Goal: Information Seeking & Learning: Check status

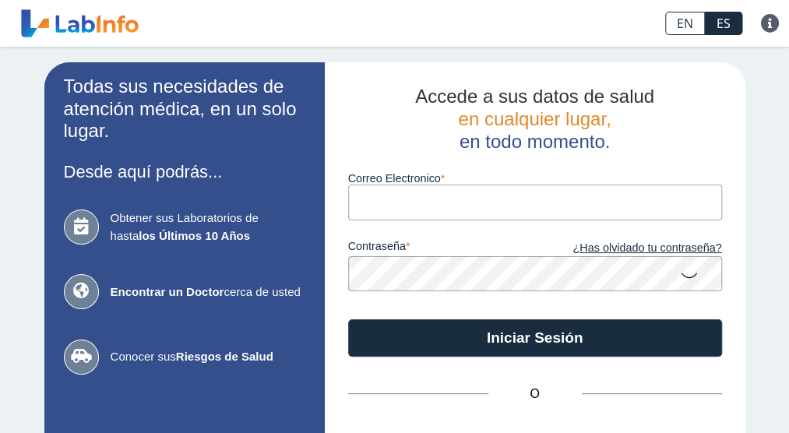
type input "[EMAIL_ADDRESS][DOMAIN_NAME]"
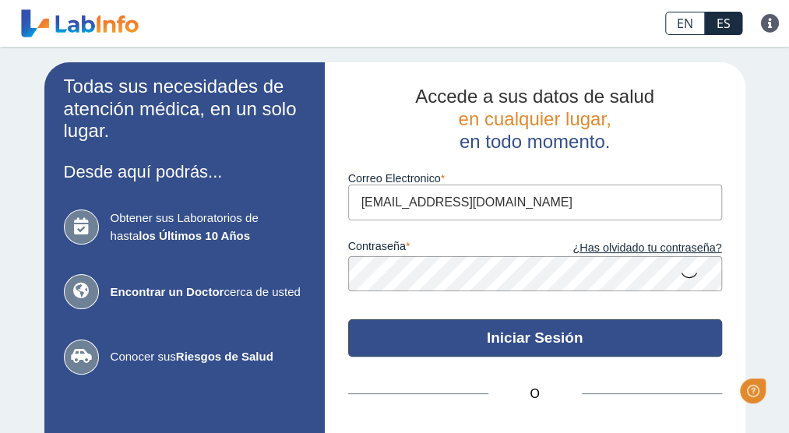
drag, startPoint x: 0, startPoint y: 0, endPoint x: 613, endPoint y: 339, distance: 700.1
click at [613, 339] on button "Iniciar Sesión" at bounding box center [535, 337] width 374 height 37
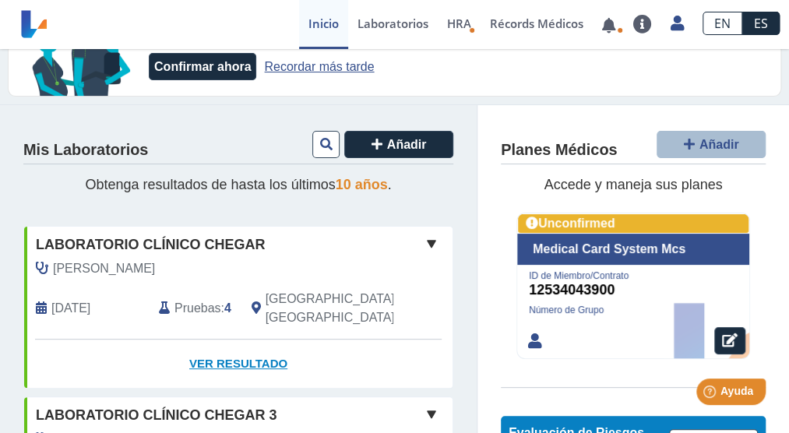
scroll to position [78, 0]
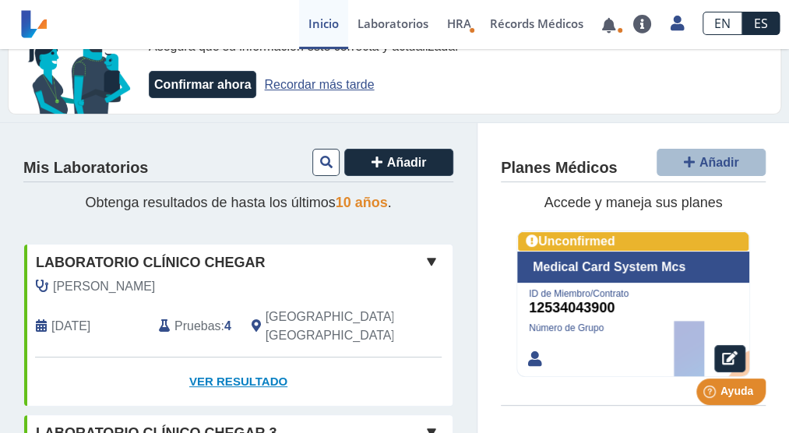
click at [231, 357] on link "Ver Resultado" at bounding box center [238, 381] width 428 height 49
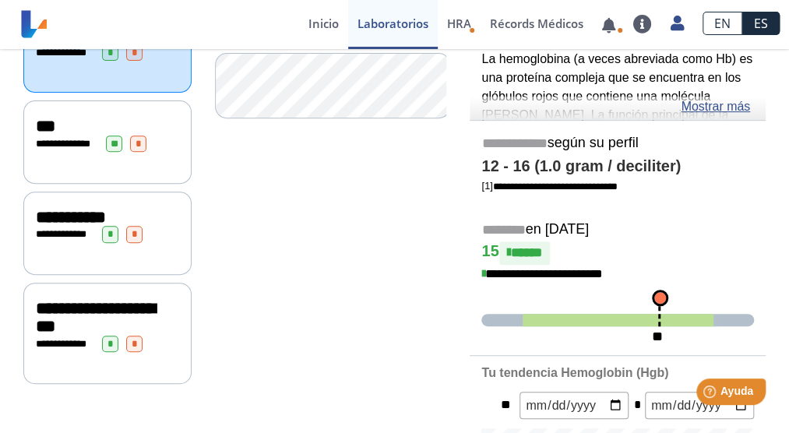
scroll to position [156, 0]
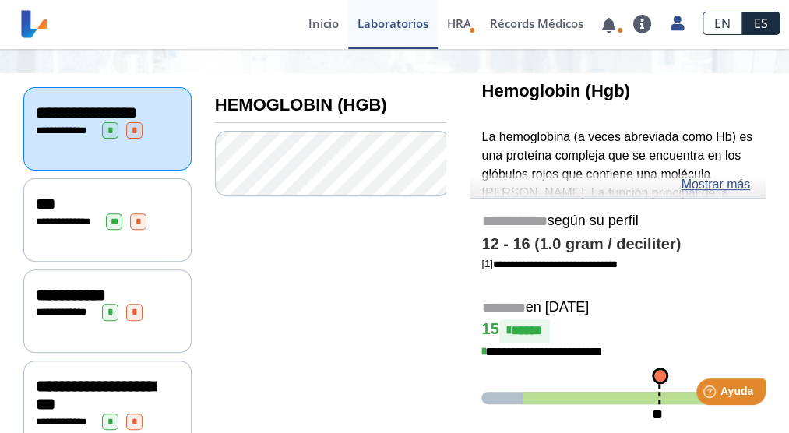
click at [65, 247] on div "**********" at bounding box center [107, 219] width 168 height 83
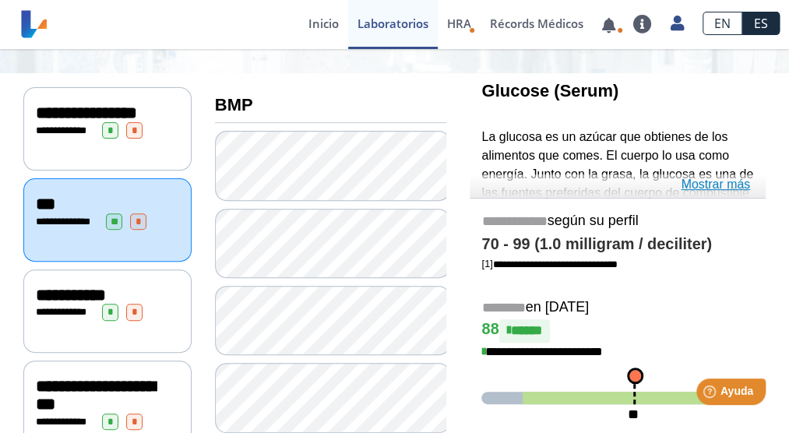
click at [715, 186] on link "Mostrar más" at bounding box center [714, 184] width 69 height 19
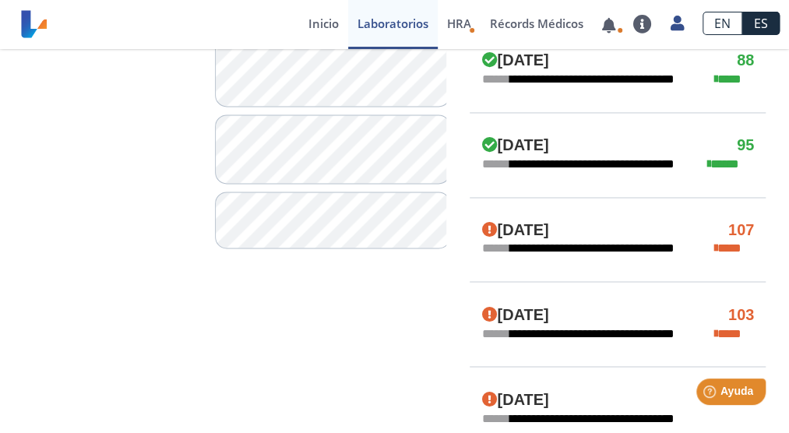
scroll to position [934, 0]
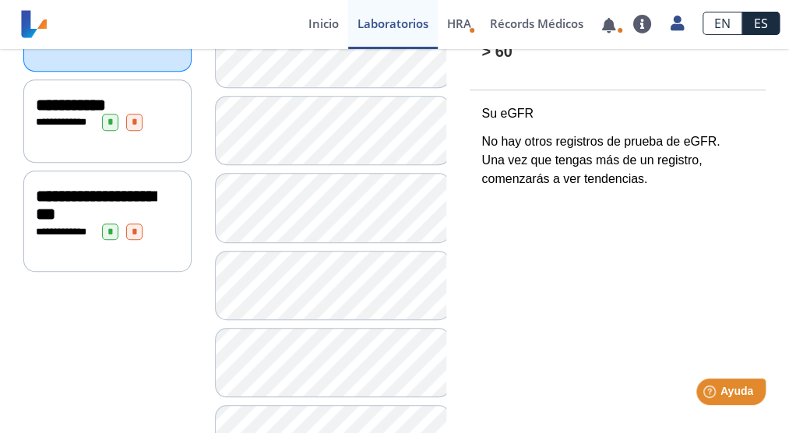
scroll to position [112, 0]
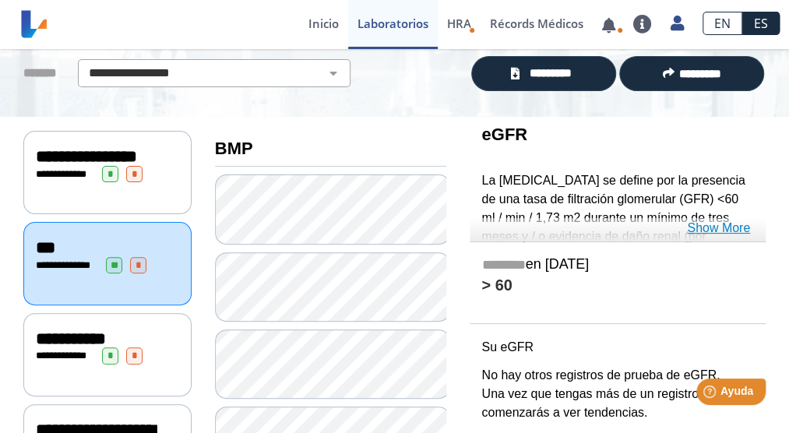
click at [730, 228] on link "Show More" at bounding box center [718, 228] width 63 height 19
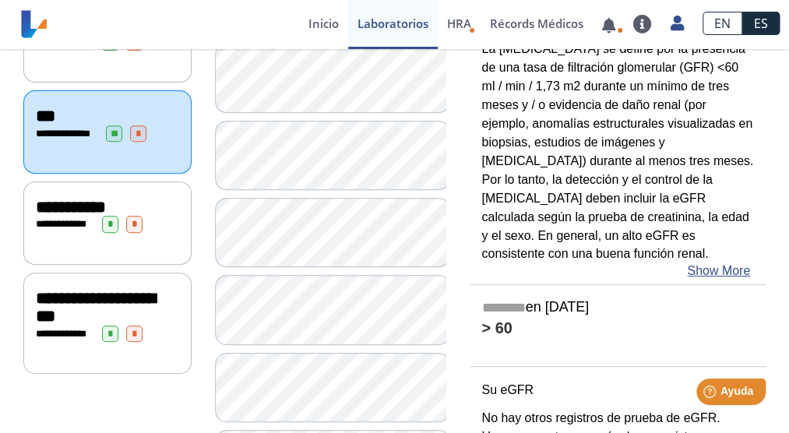
scroll to position [268, 0]
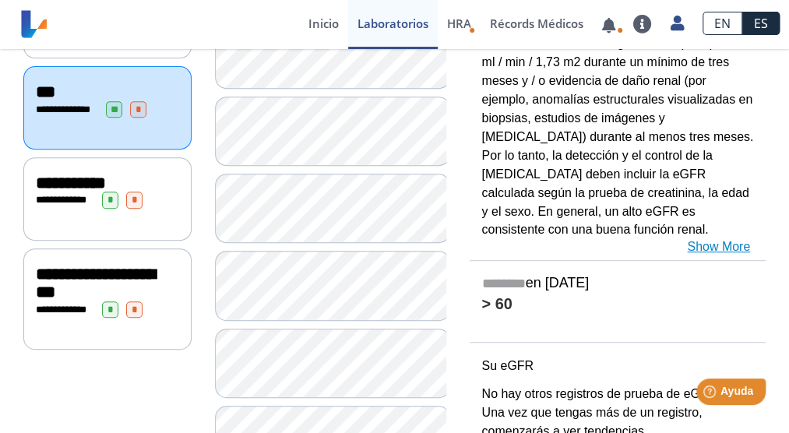
click at [727, 244] on link "Show More" at bounding box center [718, 246] width 63 height 19
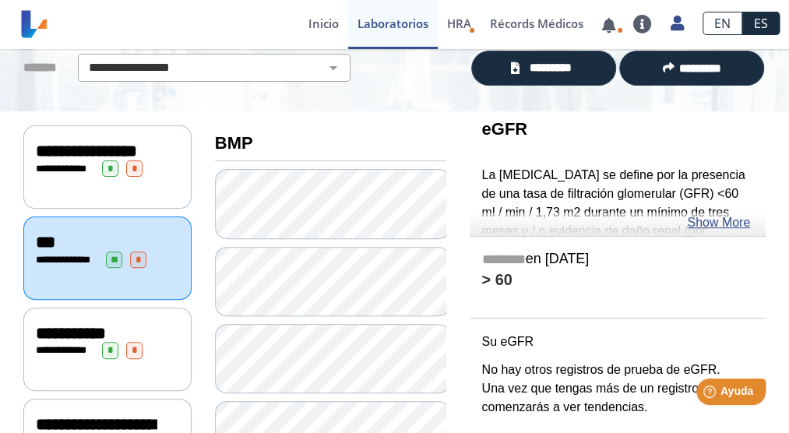
scroll to position [112, 0]
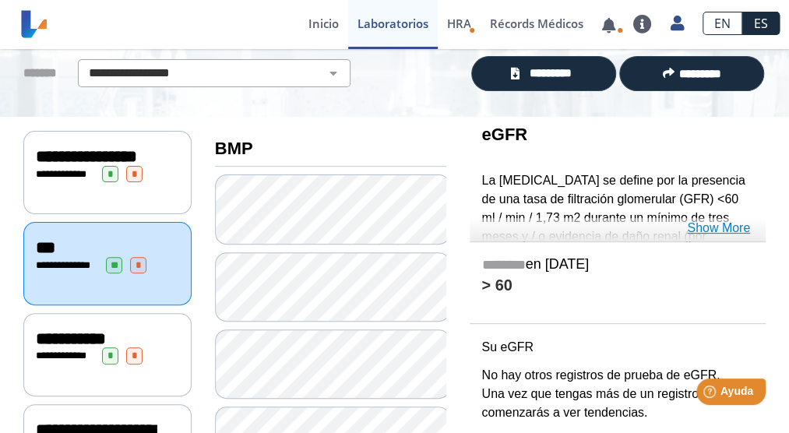
click at [727, 230] on link "Show More" at bounding box center [718, 228] width 63 height 19
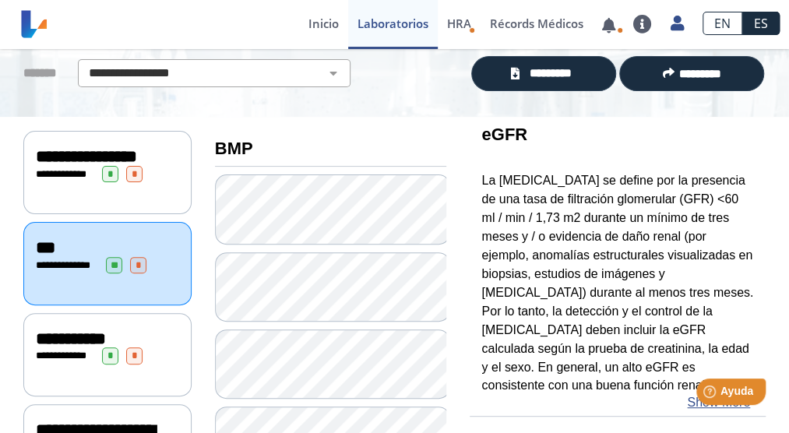
scroll to position [190, 0]
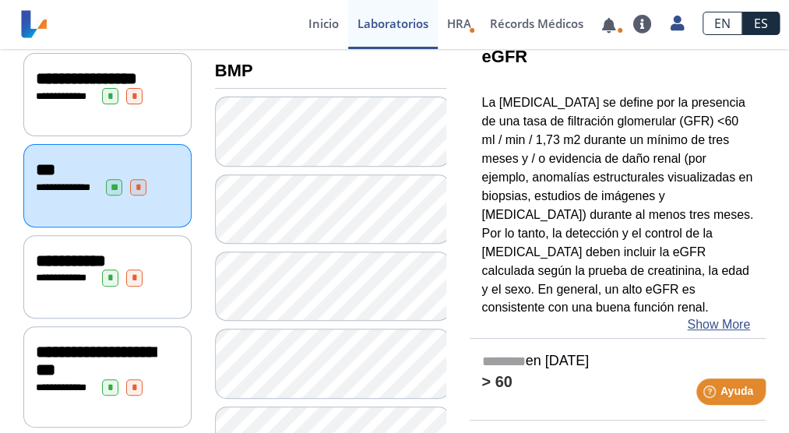
click at [88, 297] on div "**********" at bounding box center [107, 276] width 168 height 83
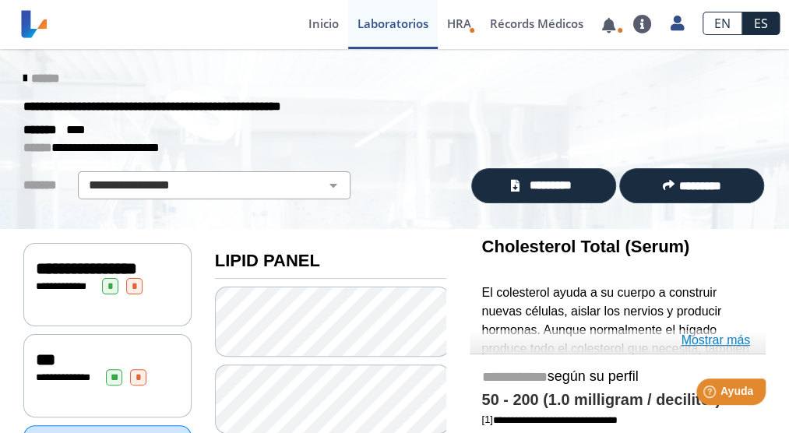
click at [723, 341] on link "Mostrar más" at bounding box center [714, 340] width 69 height 19
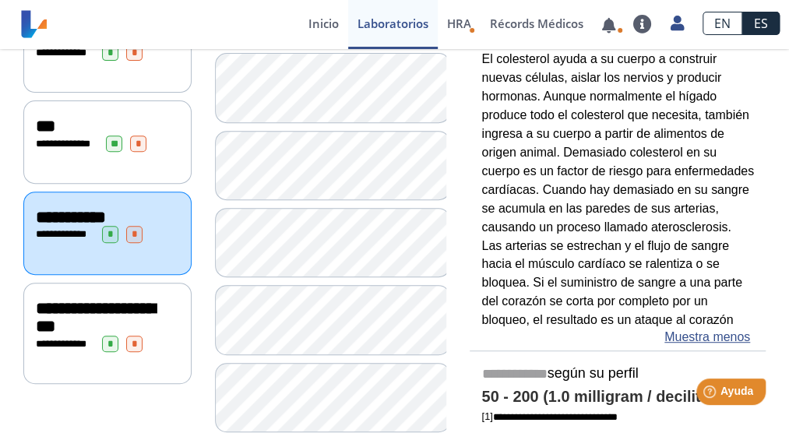
scroll to position [311, 0]
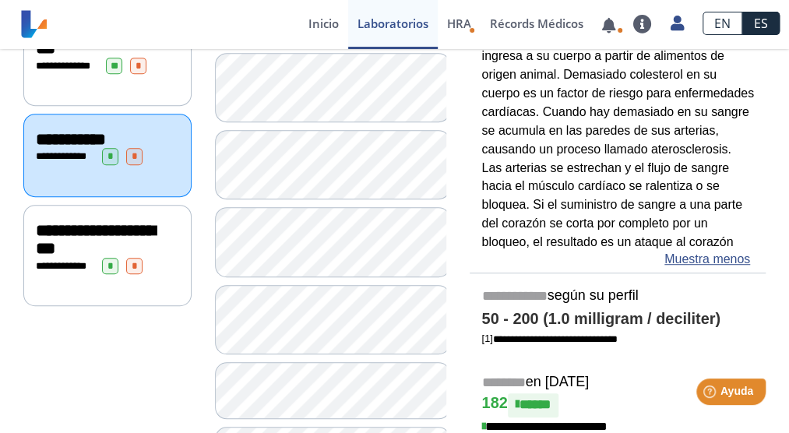
click at [107, 250] on div "**********" at bounding box center [107, 239] width 143 height 37
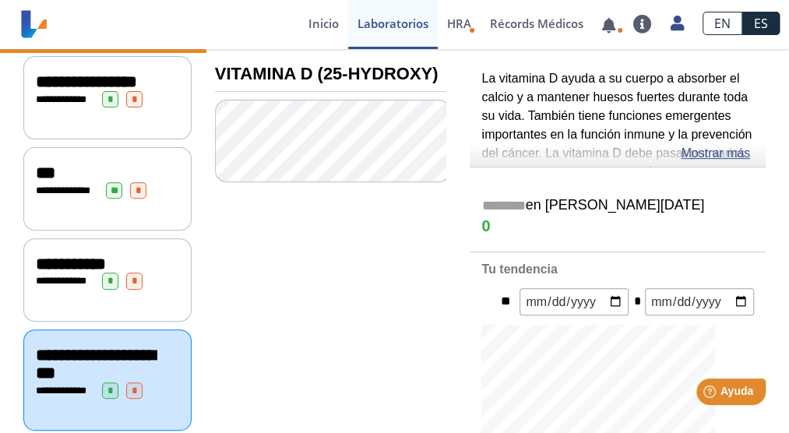
scroll to position [156, 0]
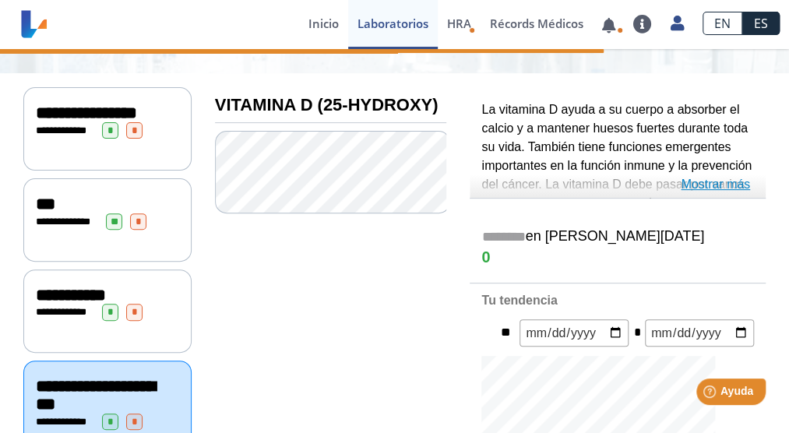
click at [726, 188] on link "Mostrar más" at bounding box center [714, 184] width 69 height 19
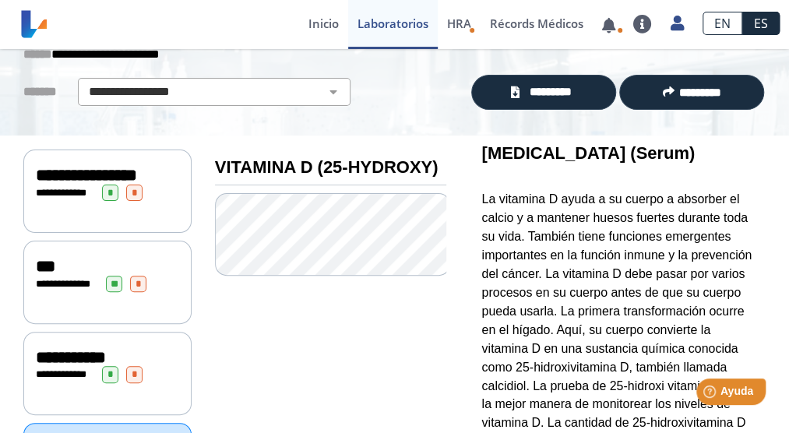
scroll to position [0, 0]
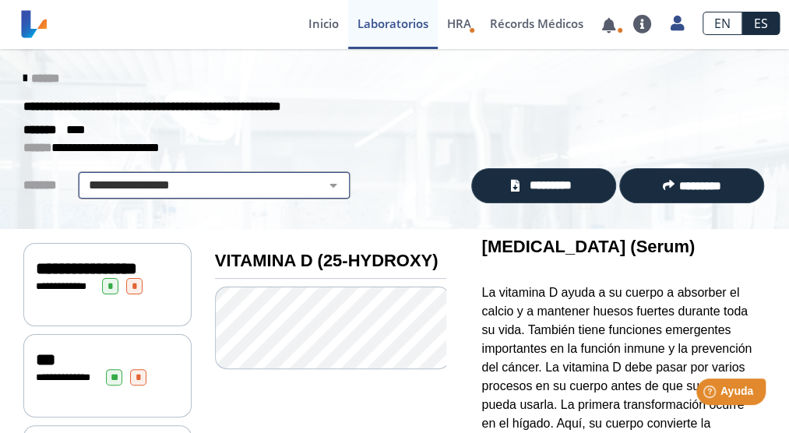
click at [325, 186] on select "**********" at bounding box center [214, 185] width 263 height 19
click at [307, 191] on select "**********" at bounding box center [214, 185] width 263 height 19
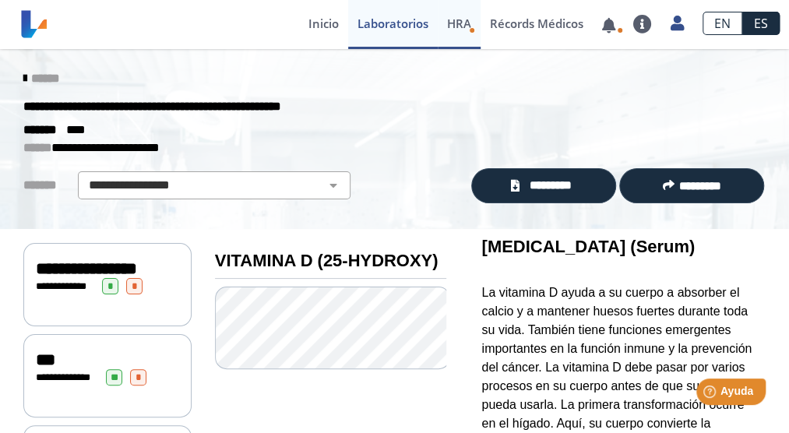
click at [465, 23] on span "HRA" at bounding box center [459, 24] width 24 height 16
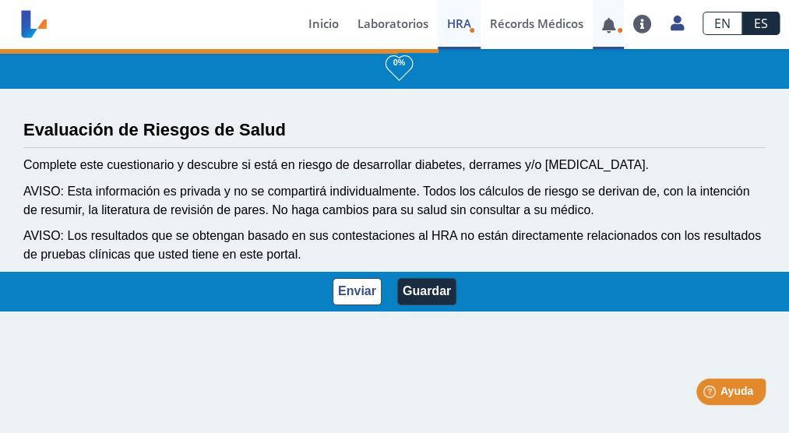
click at [617, 27] on link at bounding box center [608, 25] width 32 height 12
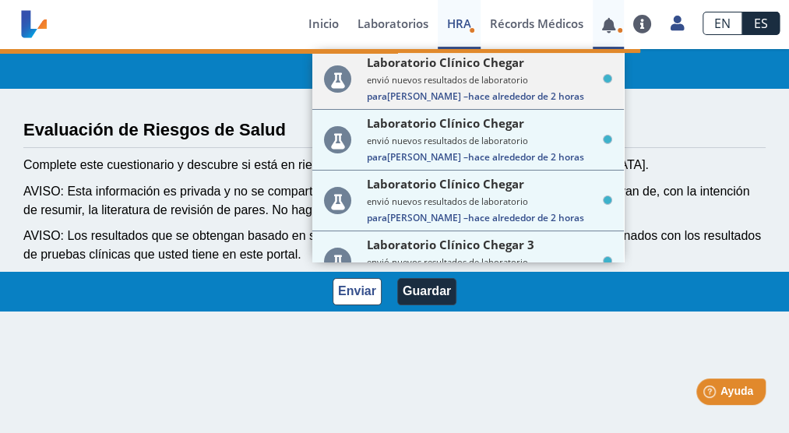
click at [514, 90] on div "Laboratorio Clínico Chegar envió nuevos resultados de laboratorio Para SANDRA O…" at bounding box center [489, 78] width 245 height 48
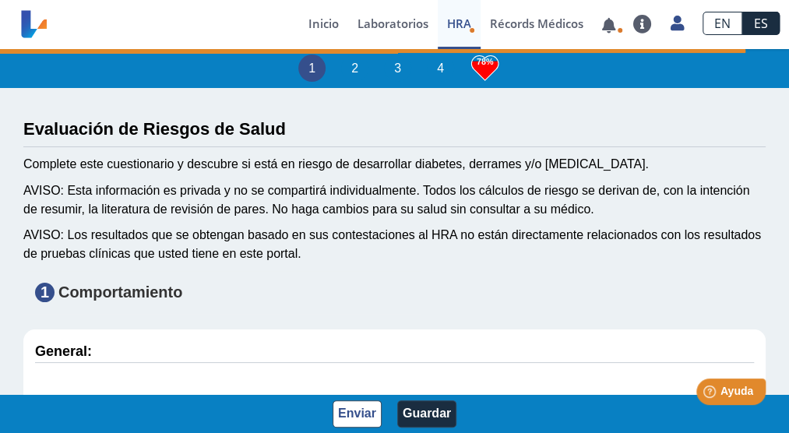
type input "SANDRA Ortiz RIVERA"
type input "1957-02-16"
select select
type input "Puerto Rico"
select select "10: 225"
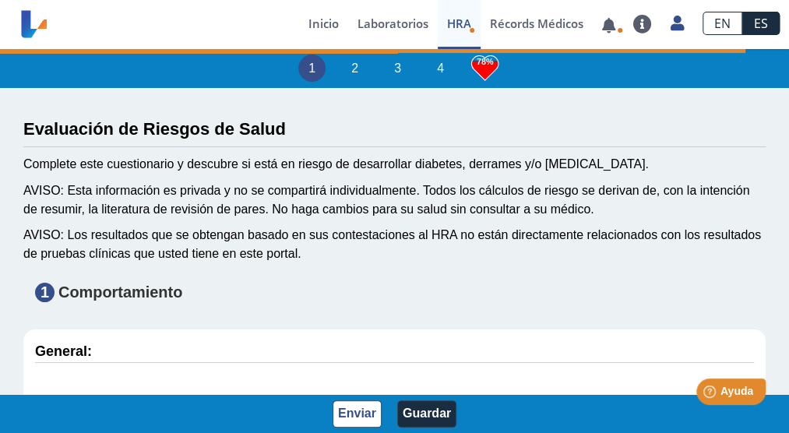
select select "7: 280"
select select "6: 138"
select select "25: 192"
select select "1: 143"
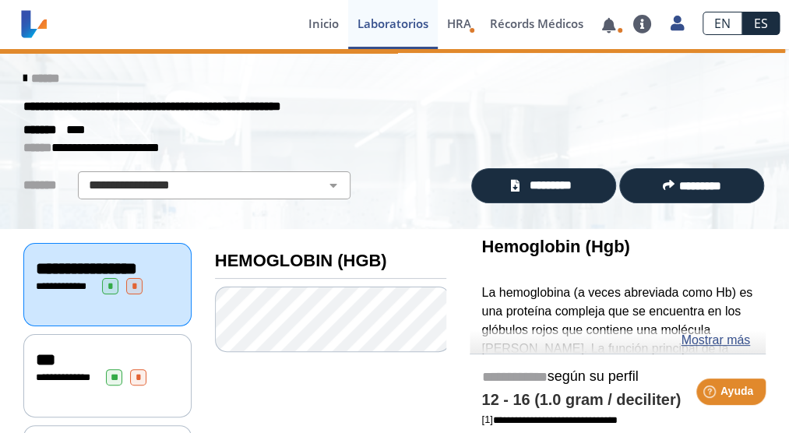
scroll to position [78, 0]
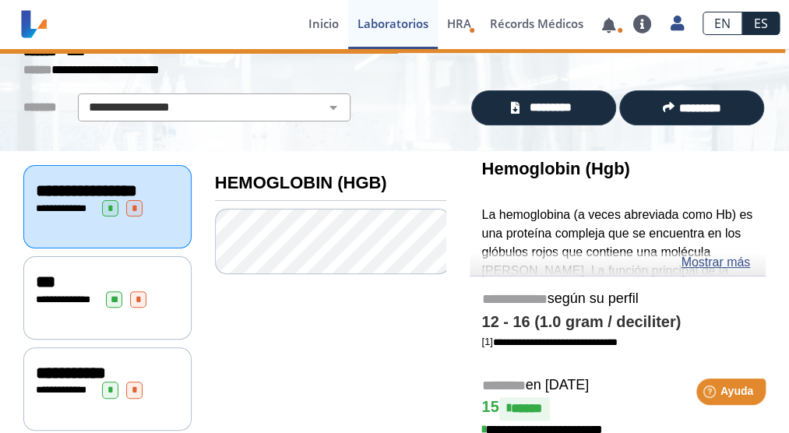
click at [120, 216] on div "**********" at bounding box center [107, 208] width 143 height 16
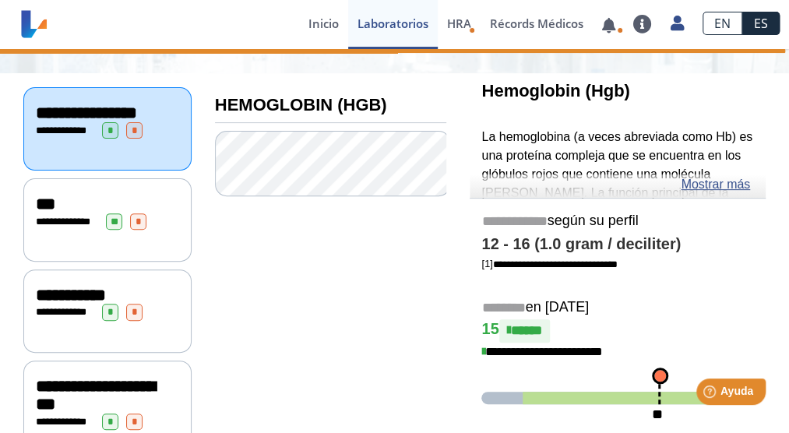
click at [87, 227] on span "**********" at bounding box center [68, 221] width 43 height 10
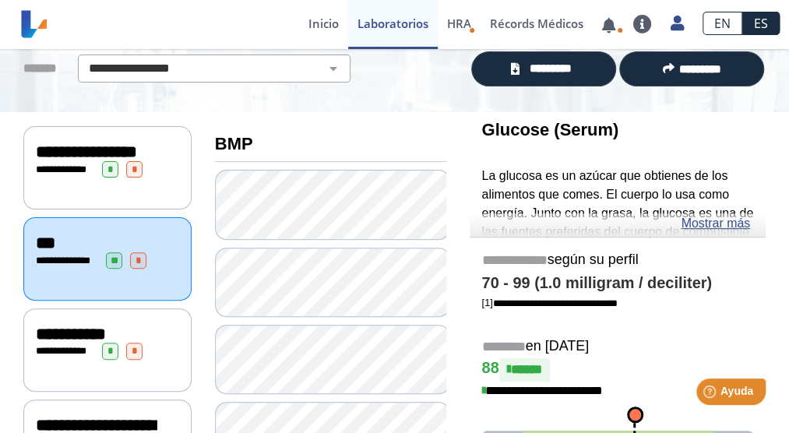
scroll to position [112, 0]
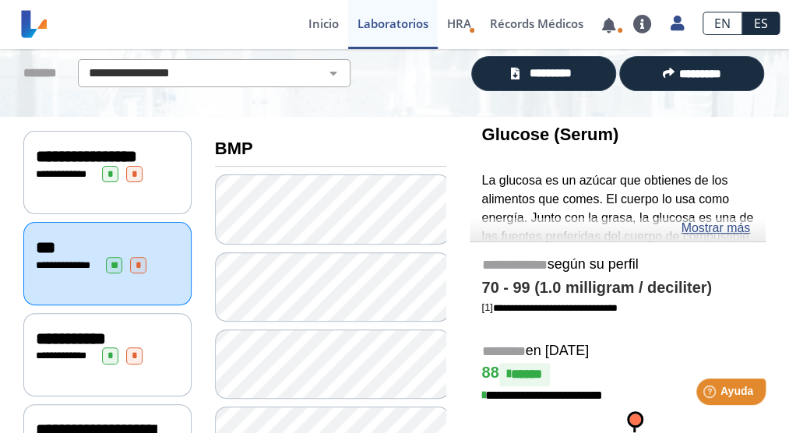
click at [135, 364] on span "*" at bounding box center [134, 355] width 16 height 16
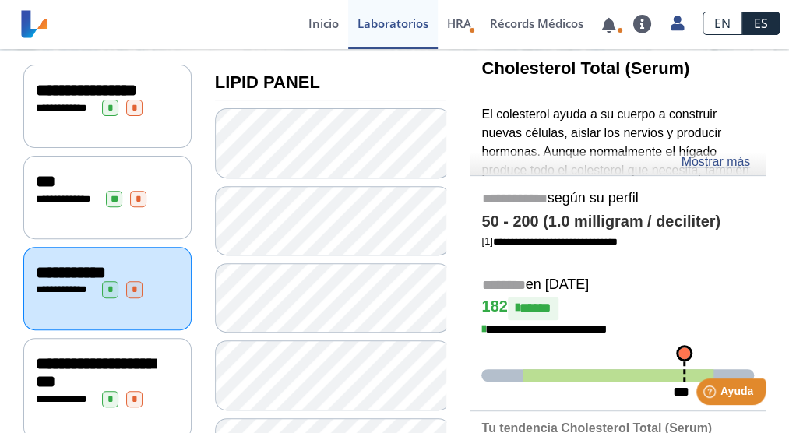
scroll to position [202, 0]
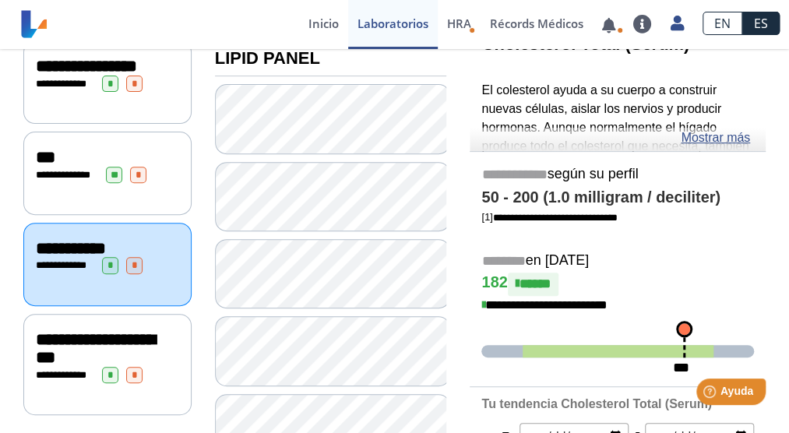
click at [92, 358] on span "**********" at bounding box center [95, 349] width 119 height 36
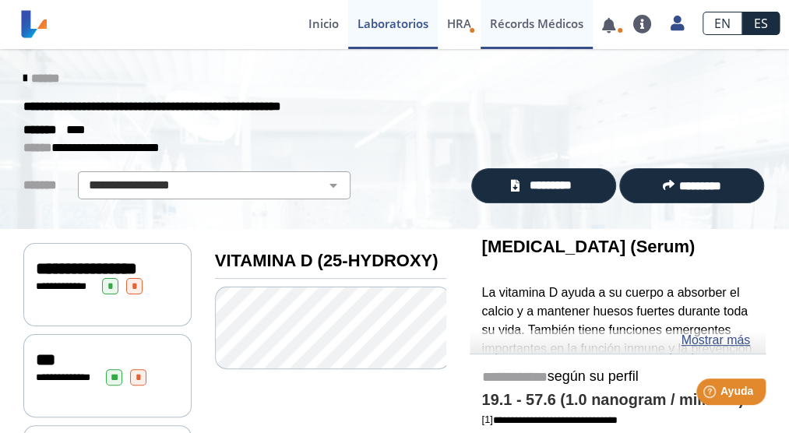
click at [553, 32] on link "Récords Médicos" at bounding box center [536, 24] width 112 height 49
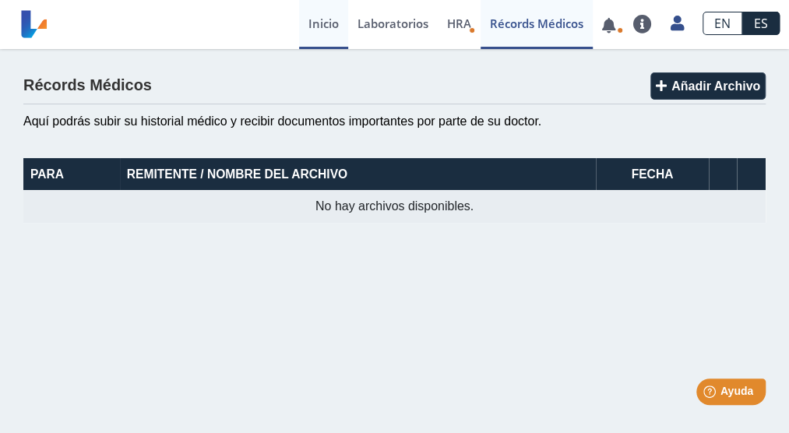
click at [329, 19] on link "Inicio" at bounding box center [323, 24] width 49 height 49
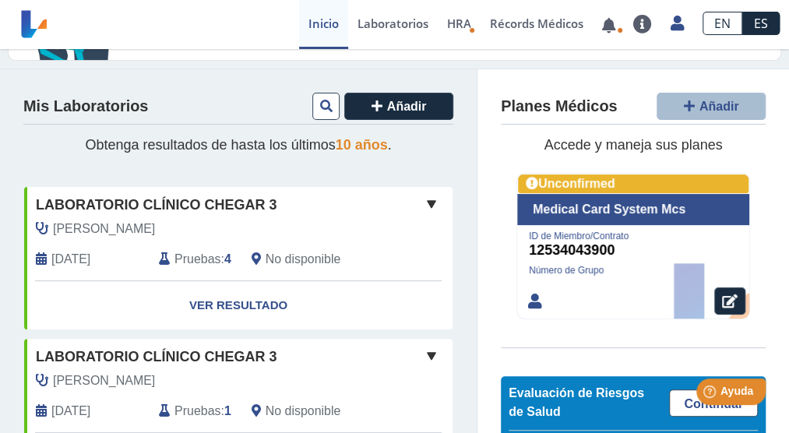
scroll to position [156, 0]
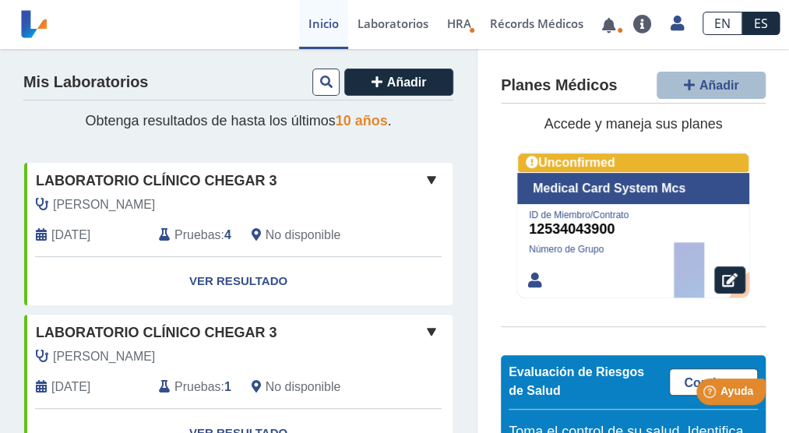
click at [197, 237] on span "Pruebas" at bounding box center [197, 235] width 46 height 19
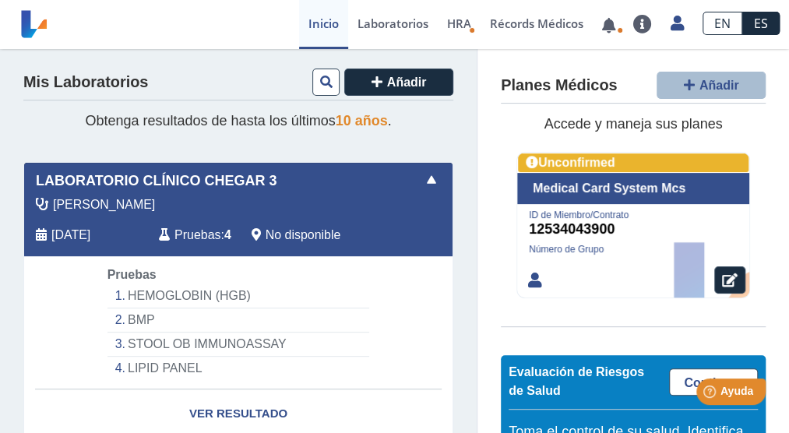
click at [202, 291] on li "HEMOGLOBIN (HGB)" at bounding box center [238, 296] width 262 height 24
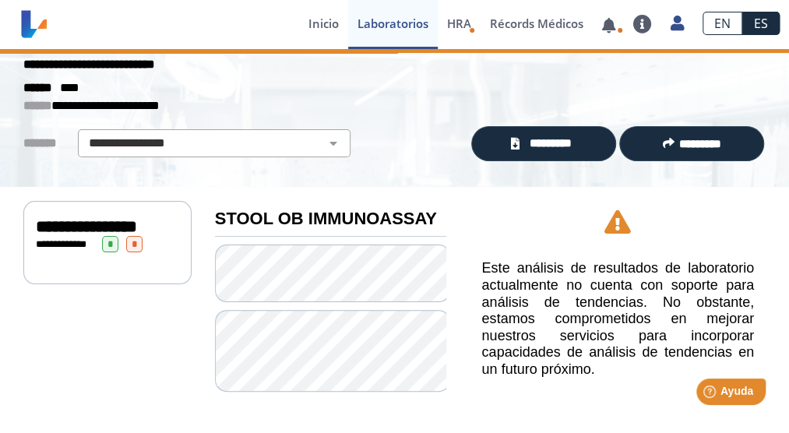
scroll to position [40, 0]
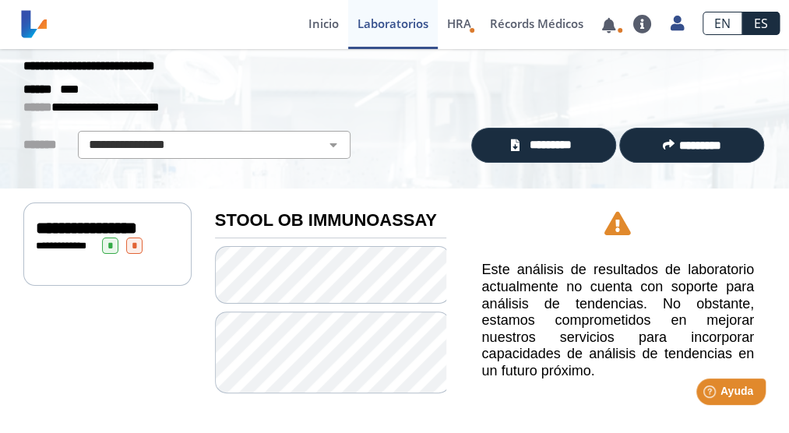
click at [118, 254] on div "**********" at bounding box center [107, 245] width 143 height 16
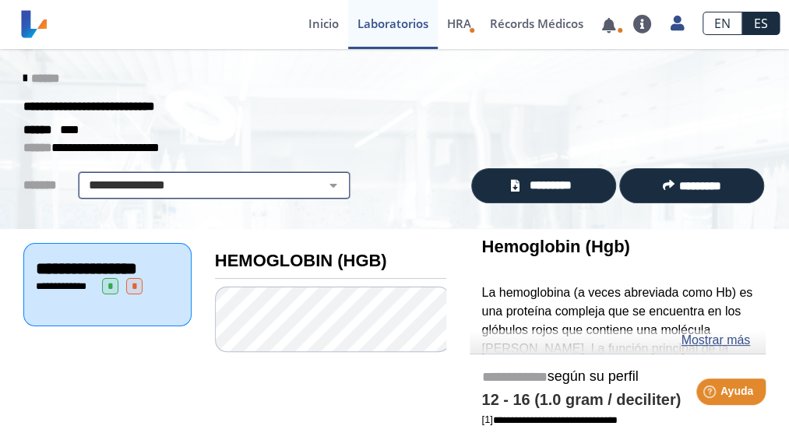
click at [321, 185] on select "**********" at bounding box center [214, 185] width 263 height 19
select select "**********"
click at [83, 176] on select "**********" at bounding box center [214, 185] width 263 height 19
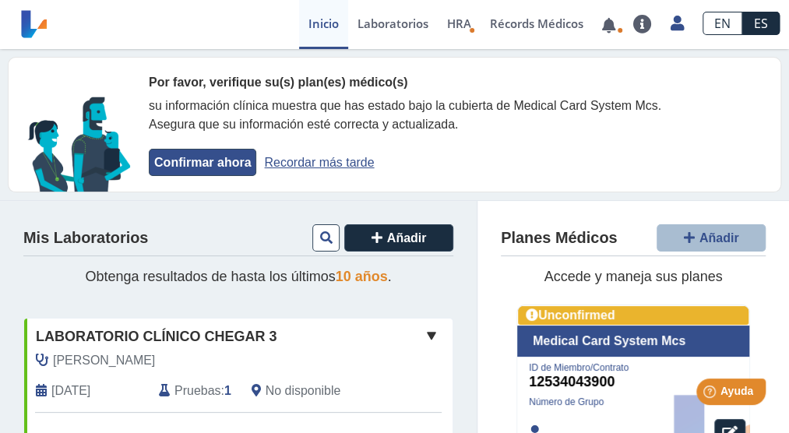
click at [234, 160] on button "Confirmar ahora" at bounding box center [202, 162] width 107 height 27
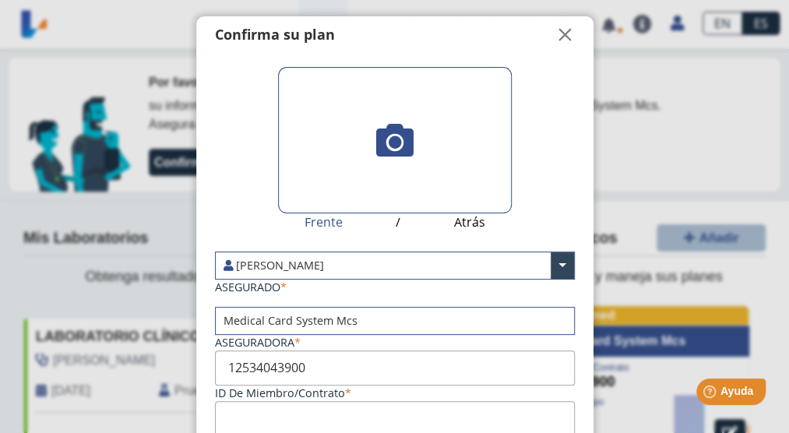
click at [394, 139] on icon at bounding box center [394, 139] width 37 height 37
click at [0, 0] on input "file" at bounding box center [0, 0] width 0 height 0
click at [556, 31] on span "" at bounding box center [565, 35] width 19 height 19
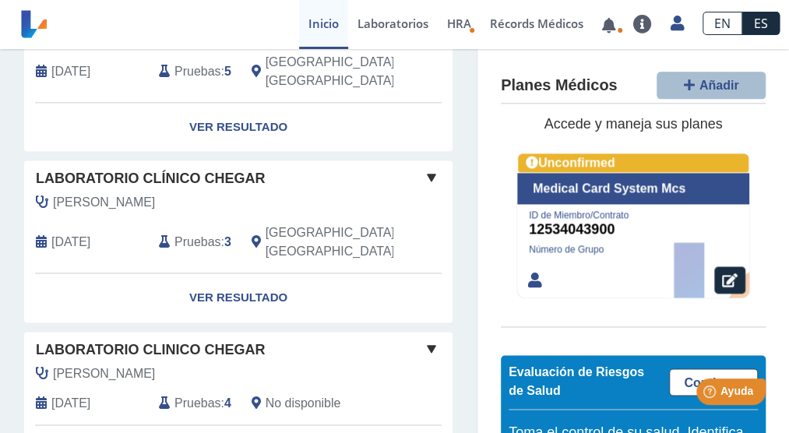
scroll to position [632, 0]
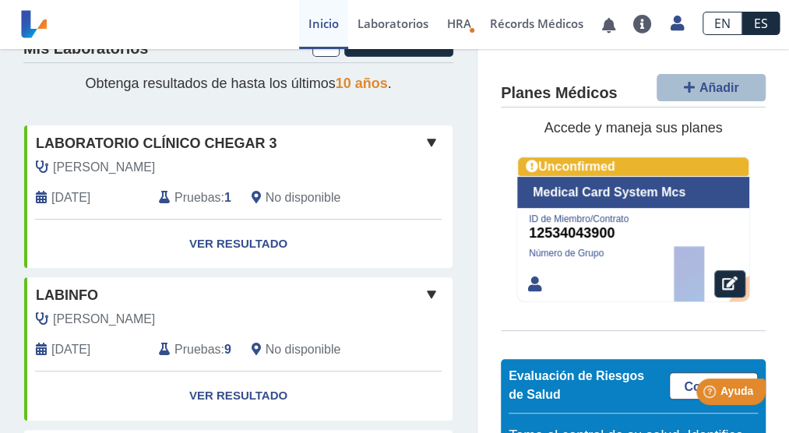
scroll to position [234, 0]
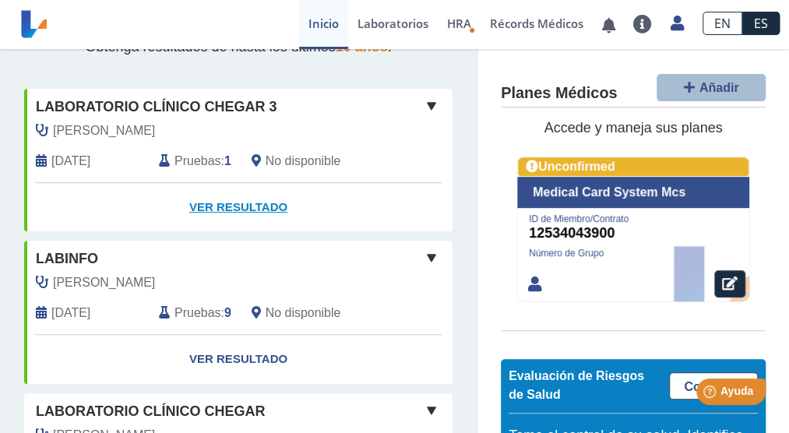
click at [261, 202] on link "Ver Resultado" at bounding box center [238, 207] width 428 height 49
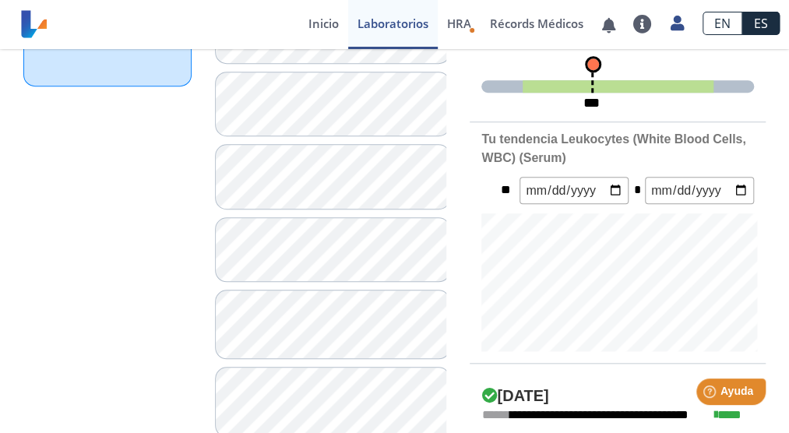
scroll to position [545, 0]
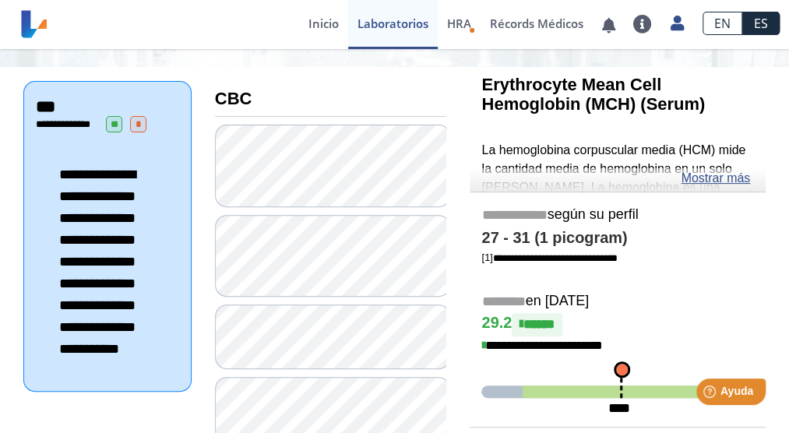
scroll to position [156, 0]
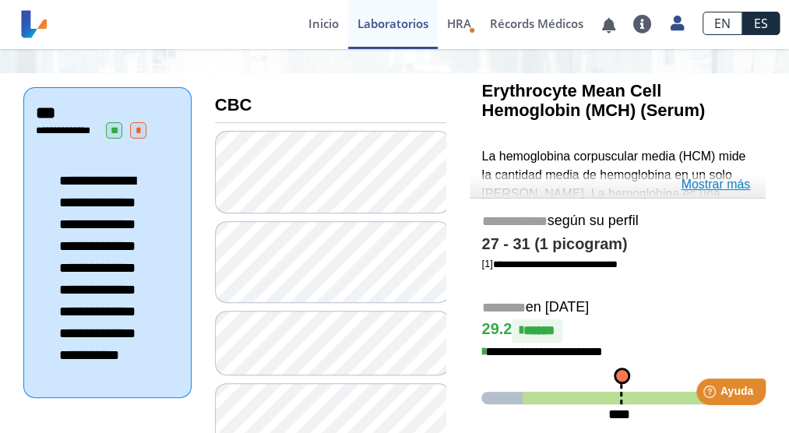
click at [712, 185] on link "Mostrar más" at bounding box center [714, 184] width 69 height 19
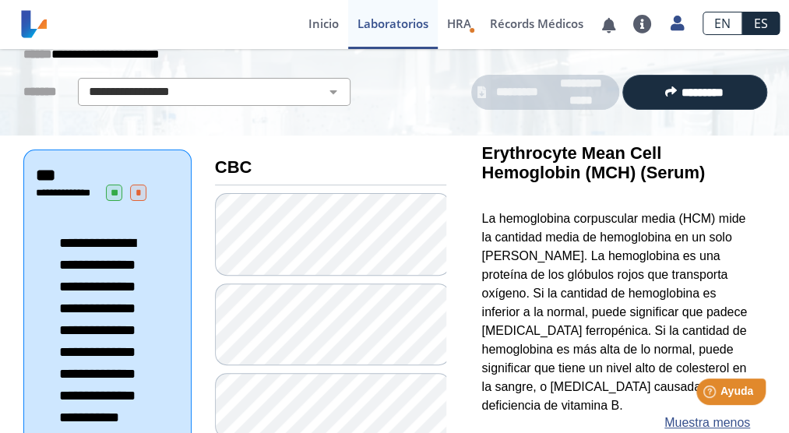
scroll to position [0, 0]
